Goal: Find contact information: Obtain details needed to contact an individual or organization

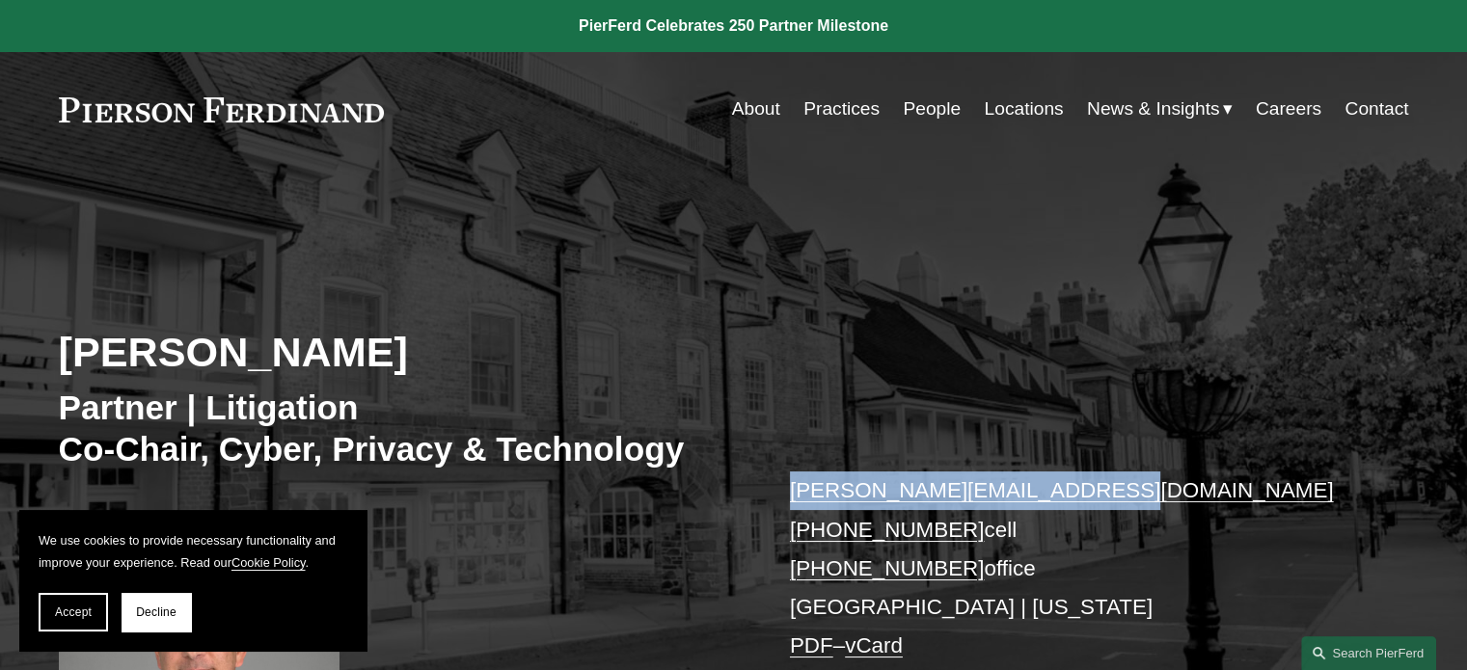
drag, startPoint x: 1135, startPoint y: 488, endPoint x: 778, endPoint y: 485, distance: 356.9
click at [778, 485] on div "Stuart Panensky Partner | Litigation Co-Chair, Cyber, Privacy & Technology stua…" at bounding box center [733, 500] width 1467 height 581
copy link "stuart.panensky@pierferd.com"
click at [922, 109] on link "People" at bounding box center [932, 109] width 58 height 37
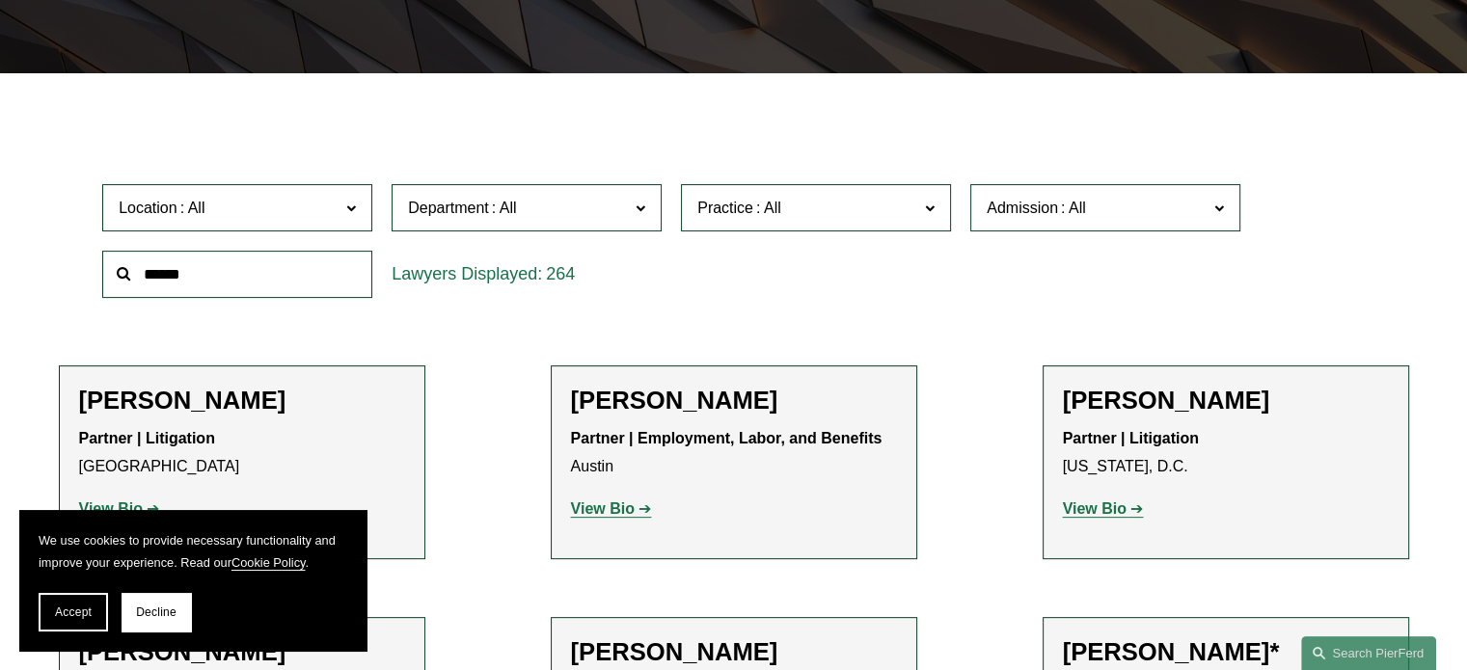
scroll to position [482, 0]
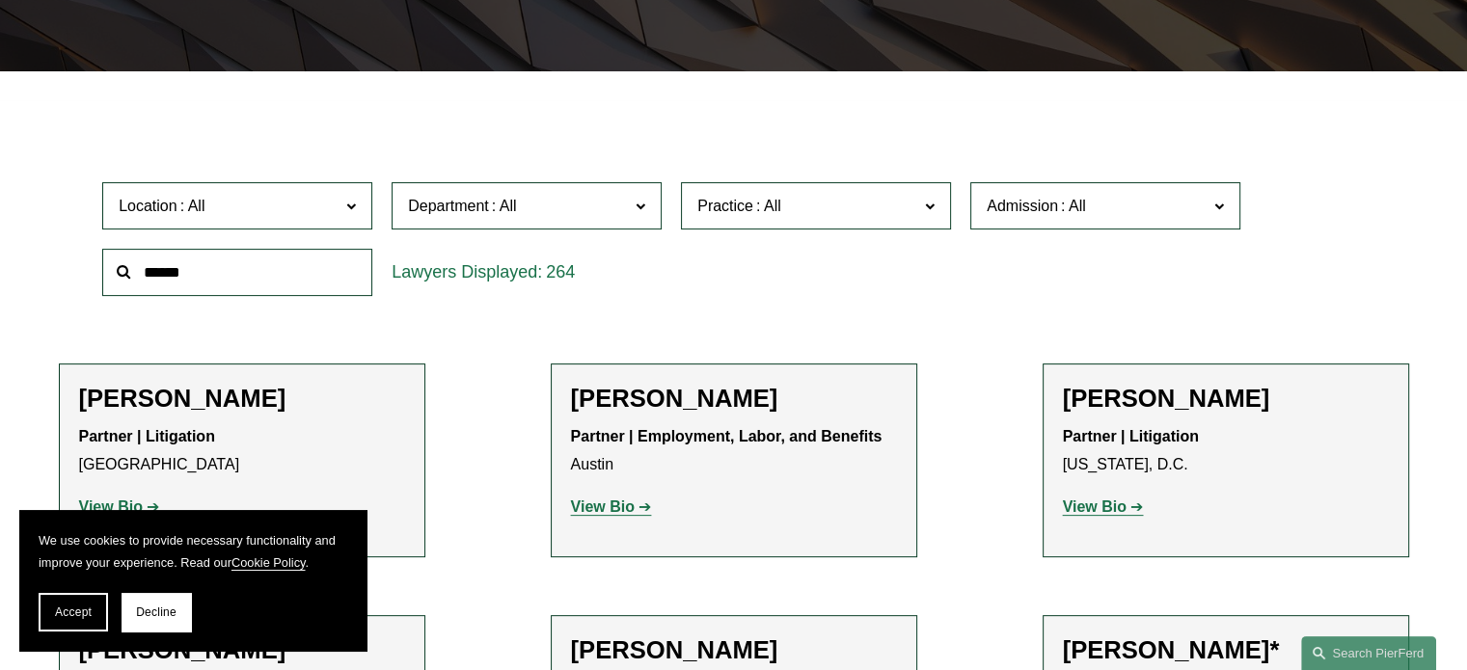
click at [208, 279] on input "text" at bounding box center [237, 272] width 270 height 47
type input "*******"
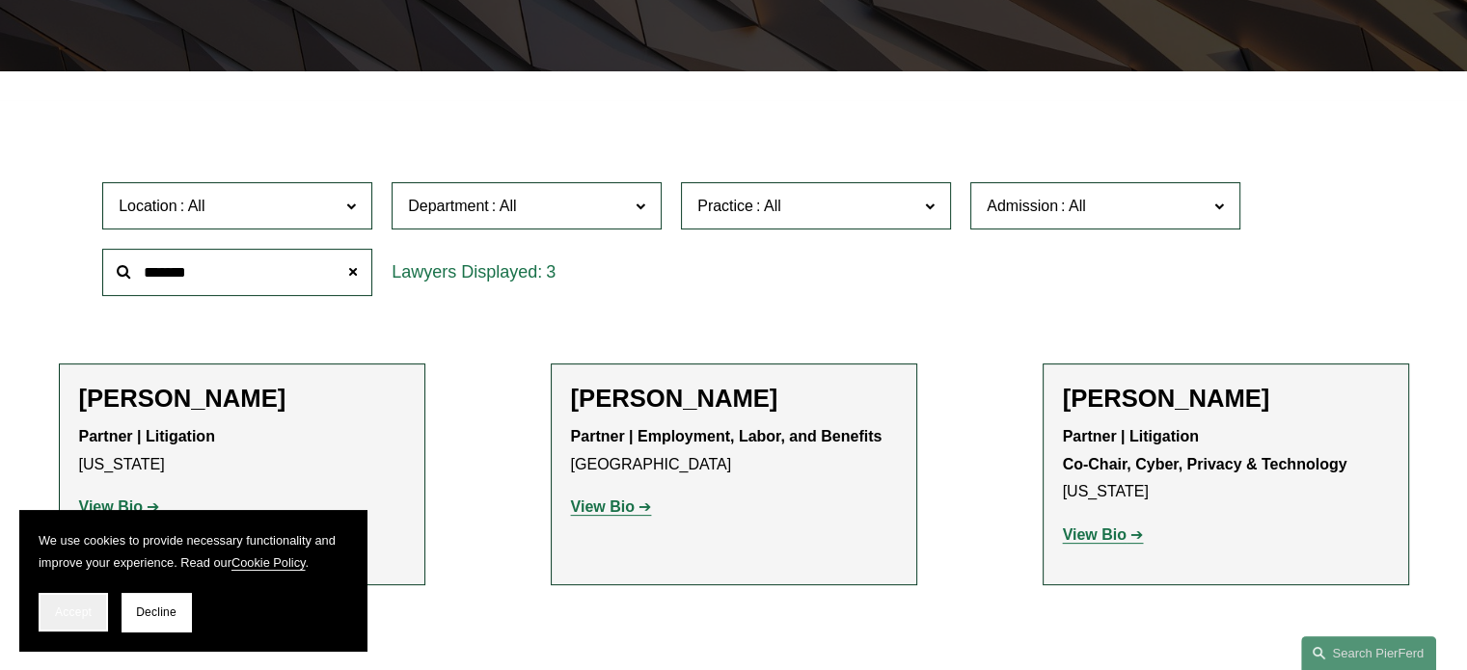
click at [82, 615] on span "Accept" at bounding box center [73, 613] width 37 height 14
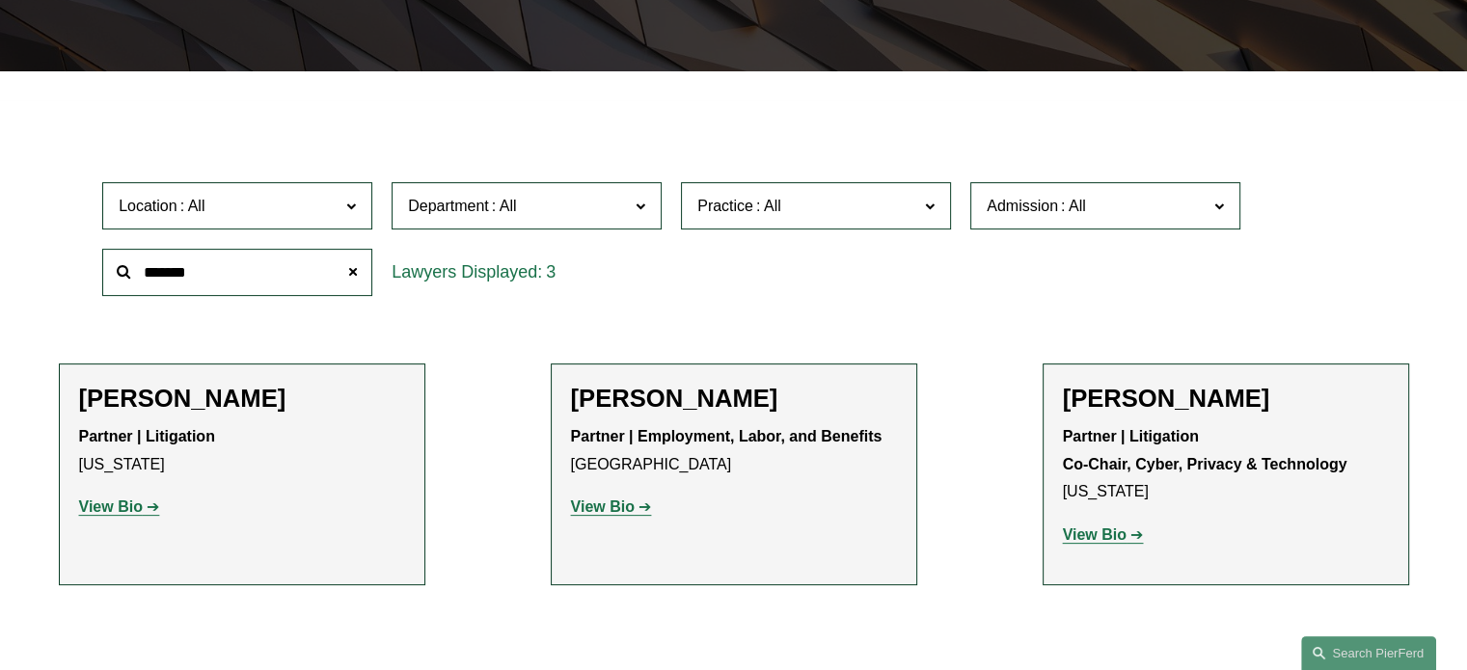
click at [1118, 539] on strong "View Bio" at bounding box center [1095, 535] width 64 height 16
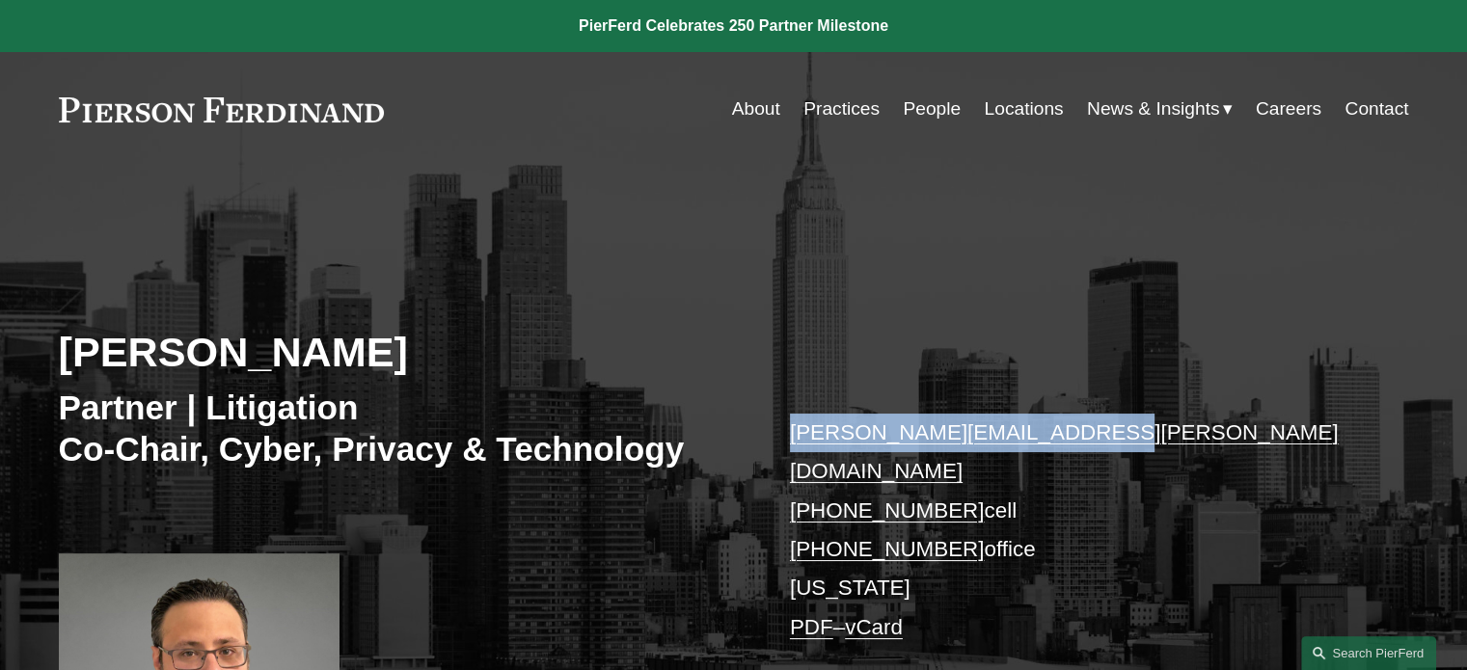
drag, startPoint x: 1013, startPoint y: 426, endPoint x: 783, endPoint y: 423, distance: 229.6
click at [783, 423] on div "[PERSON_NAME] Partner | Litigation Co-Chair, Cyber, Privacy & Technology [PERSO…" at bounding box center [733, 515] width 1467 height 610
copy link "[PERSON_NAME][EMAIL_ADDRESS][PERSON_NAME][DOMAIN_NAME]"
